Goal: Task Accomplishment & Management: Use online tool/utility

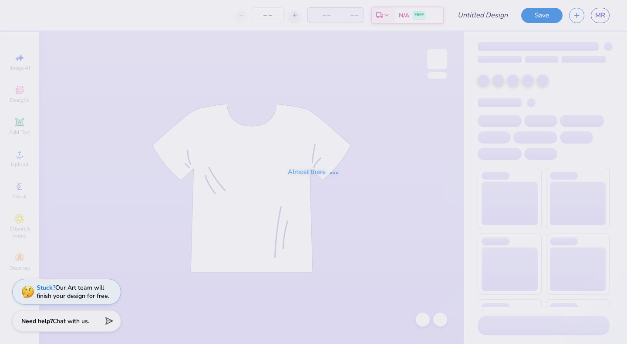
type input "[PERSON_NAME] : The [GEOGRAPHIC_DATA][US_STATE]"
type input "55"
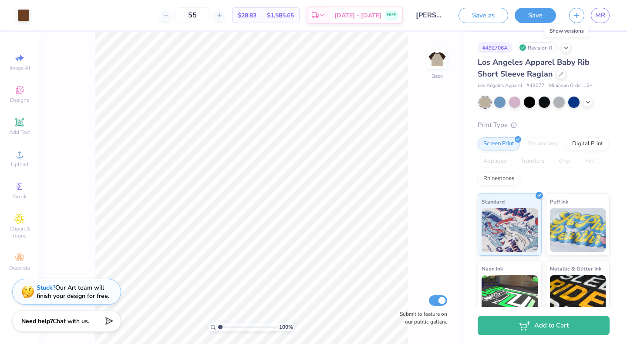
click at [566, 47] on polyline at bounding box center [565, 48] width 3 height 2
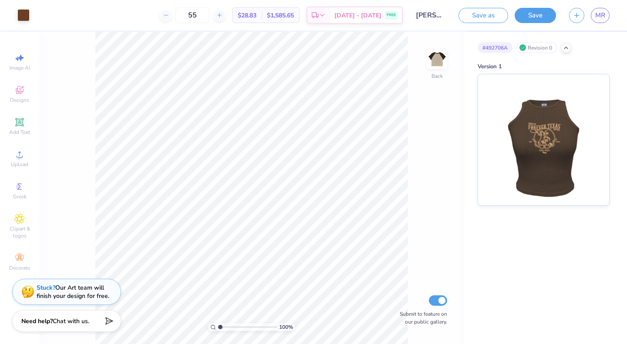
click at [566, 48] on icon at bounding box center [565, 47] width 7 height 7
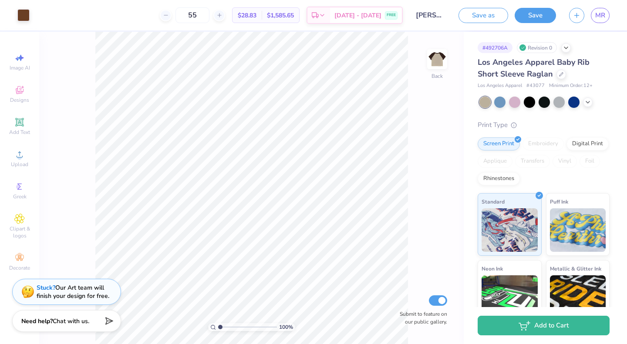
click at [558, 71] on div at bounding box center [561, 75] width 10 height 10
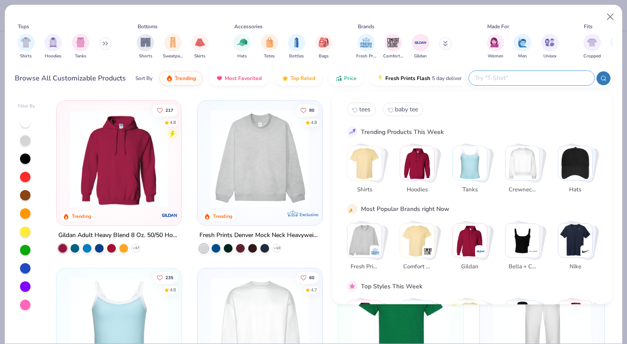
click at [535, 76] on input "text" at bounding box center [531, 78] width 114 height 10
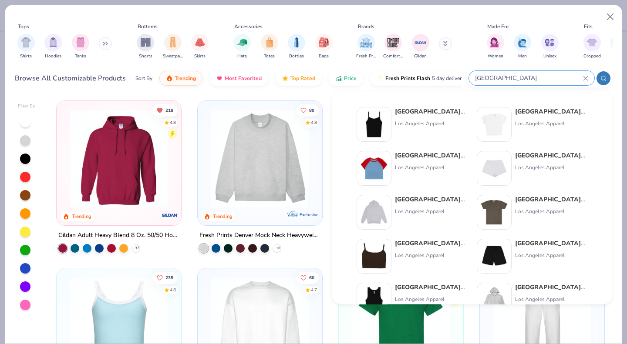
type input "[GEOGRAPHIC_DATA]"
click at [402, 154] on strong "[GEOGRAPHIC_DATA]" at bounding box center [430, 155] width 70 height 8
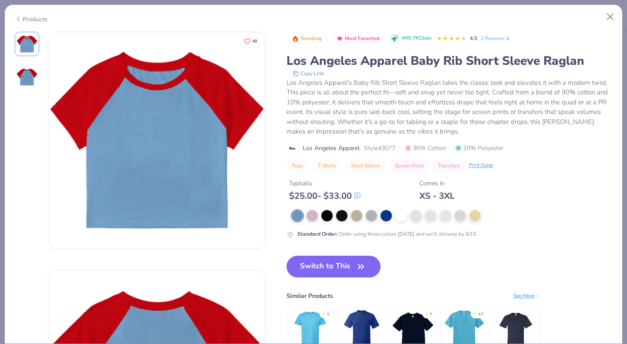
click at [358, 216] on div at bounding box center [356, 215] width 11 height 11
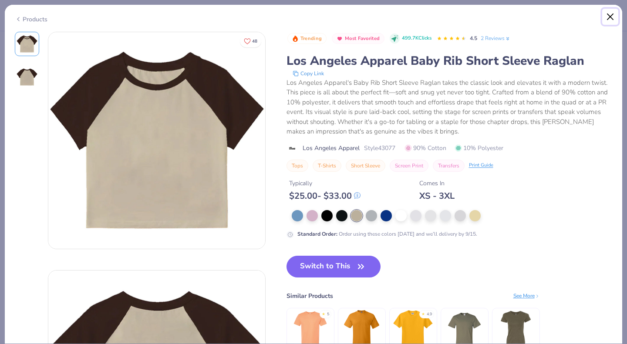
click at [610, 15] on button "Close" at bounding box center [610, 17] width 17 height 17
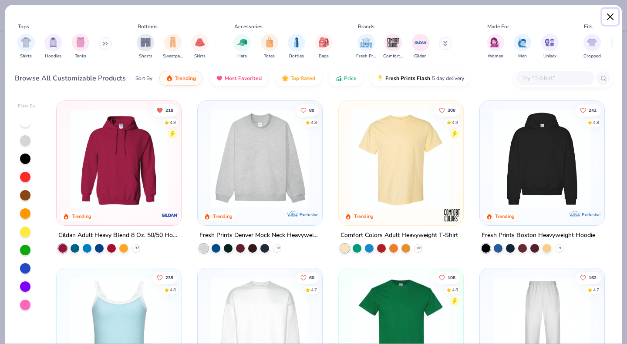
click at [606, 11] on button "Close" at bounding box center [610, 17] width 17 height 17
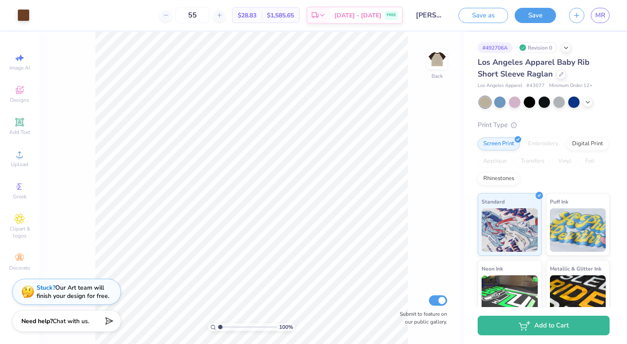
click at [527, 13] on button "Save" at bounding box center [534, 15] width 41 height 15
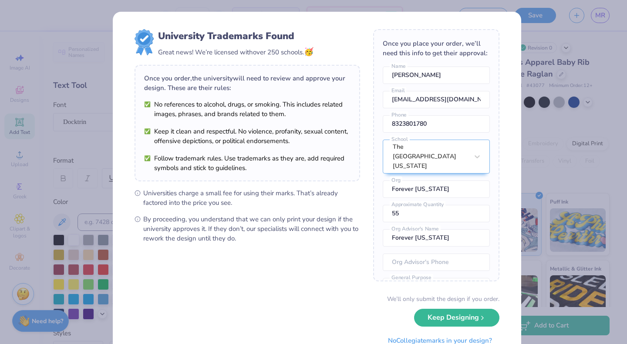
click at [274, 215] on body "55 $28.83 Per Item $1,585.65 Total Est. Delivery [DATE] - [DATE] FREE Design Ti…" at bounding box center [313, 172] width 627 height 344
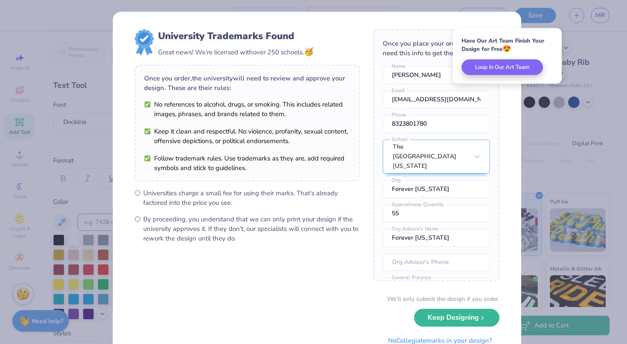
type input "6.76"
click at [435, 315] on button "Keep Designing" at bounding box center [456, 318] width 85 height 18
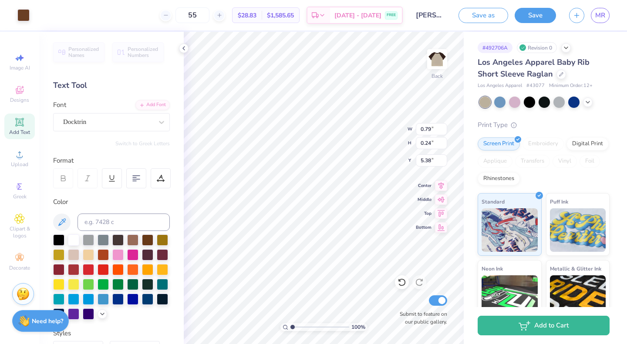
type input "0.79"
type input "0.24"
type input "5.38"
type input "4.59"
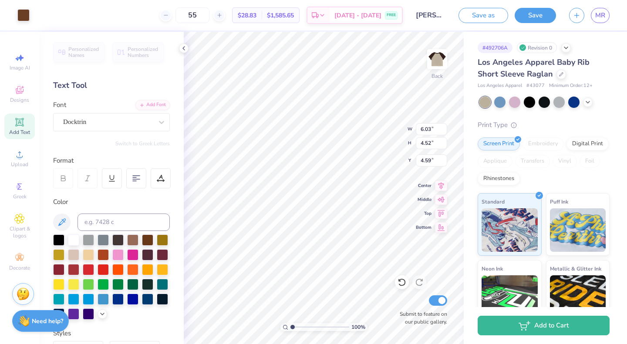
click at [399, 284] on icon at bounding box center [401, 283] width 7 height 8
type input "7.22"
type input "6.88"
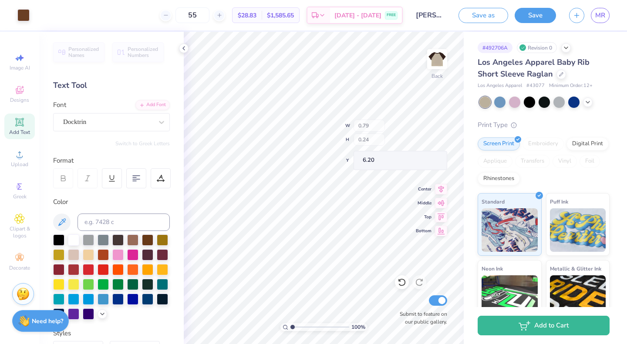
type input "6.20"
type input "6.32"
click at [533, 13] on button "Save" at bounding box center [534, 15] width 41 height 15
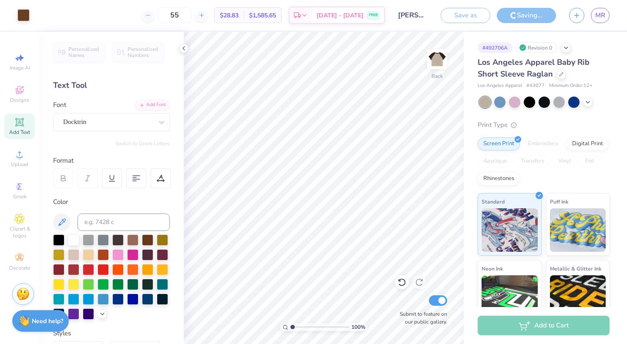
click at [185, 49] on icon at bounding box center [183, 48] width 7 height 7
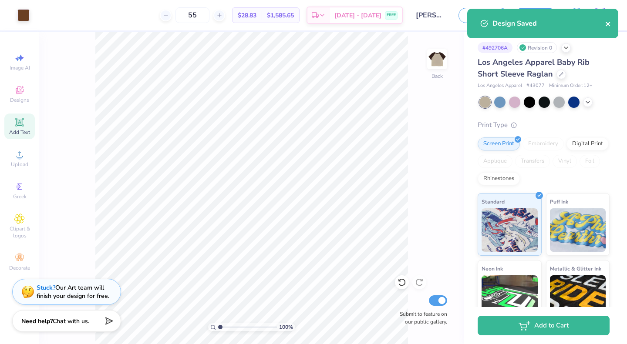
click at [609, 22] on icon "close" at bounding box center [607, 24] width 4 height 4
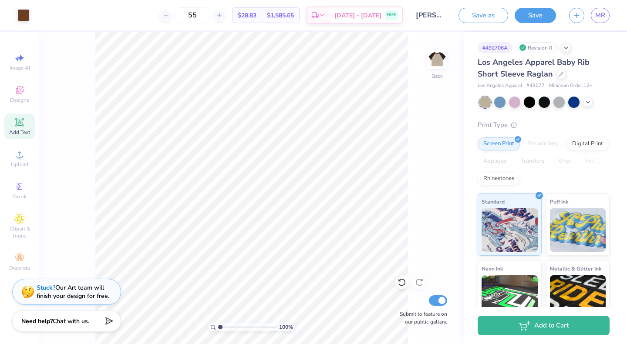
click at [601, 14] on span "MR" at bounding box center [600, 15] width 10 height 10
